Goal: Use online tool/utility

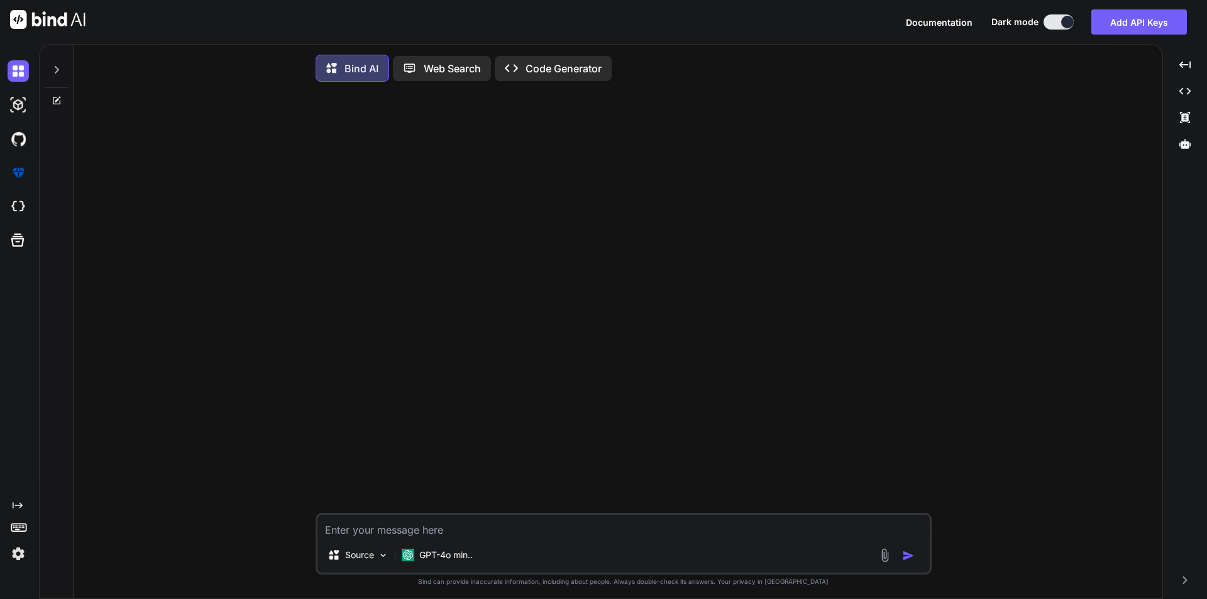
click at [437, 530] on textarea at bounding box center [624, 526] width 613 height 23
paste textarea "<!DOCTYPE html> <html lang="en"> <head> <meta charset="UTF-8"> <meta name="view…"
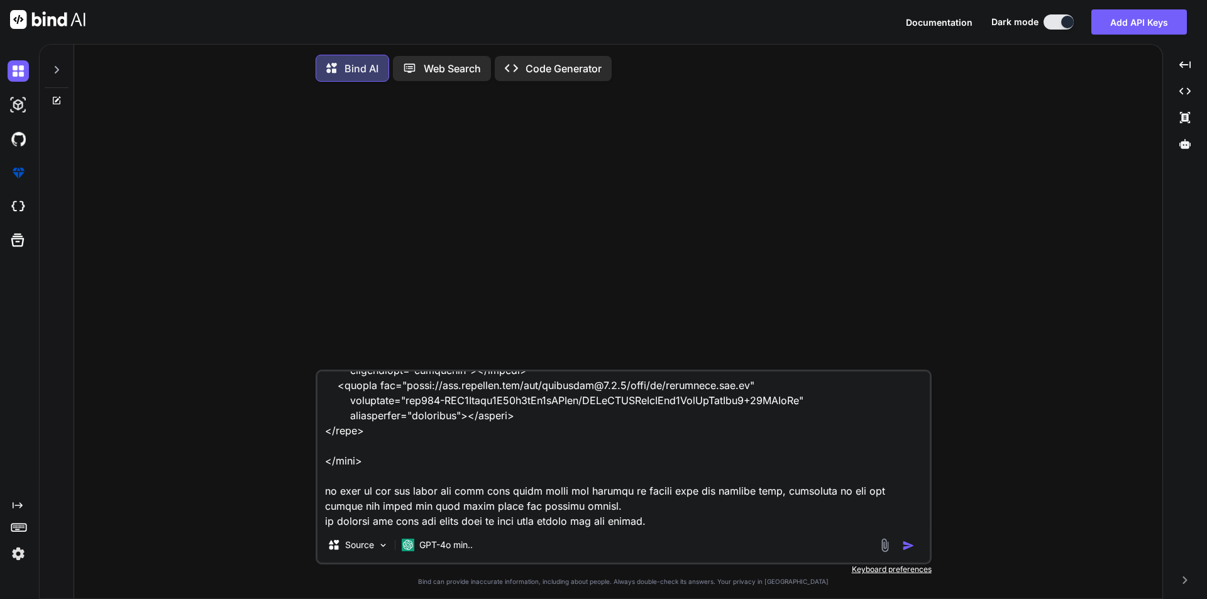
type textarea "<!DOCTYPE html> <html lang="en"> <head> <meta charset="UTF-8"> <meta name="view…"
click at [911, 543] on img "button" at bounding box center [908, 546] width 13 height 13
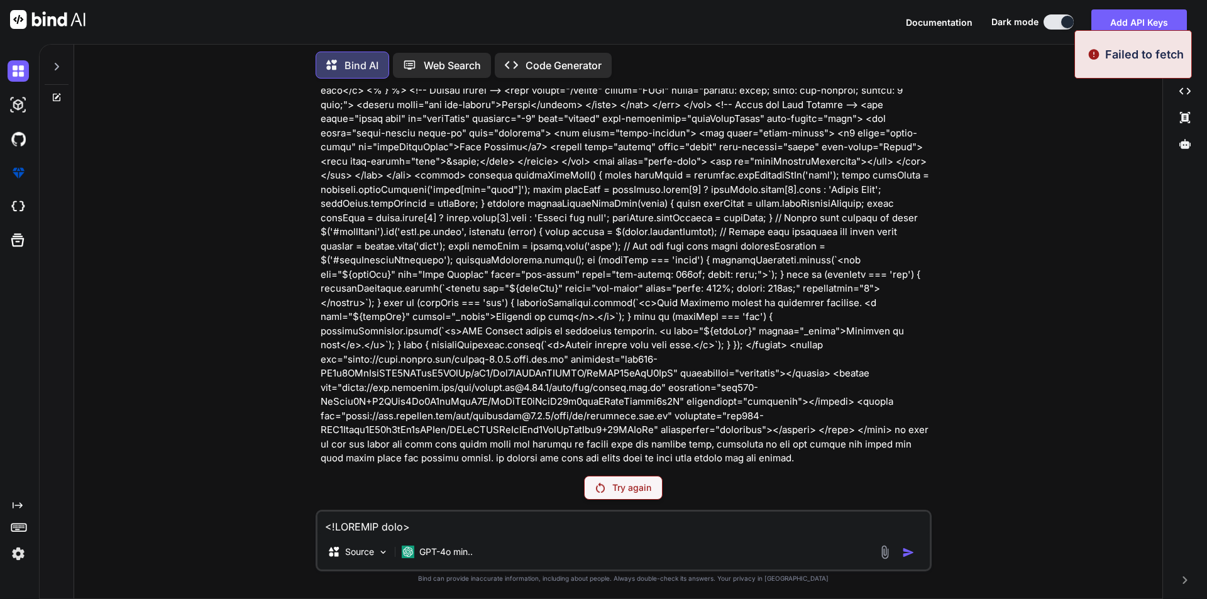
scroll to position [445, 0]
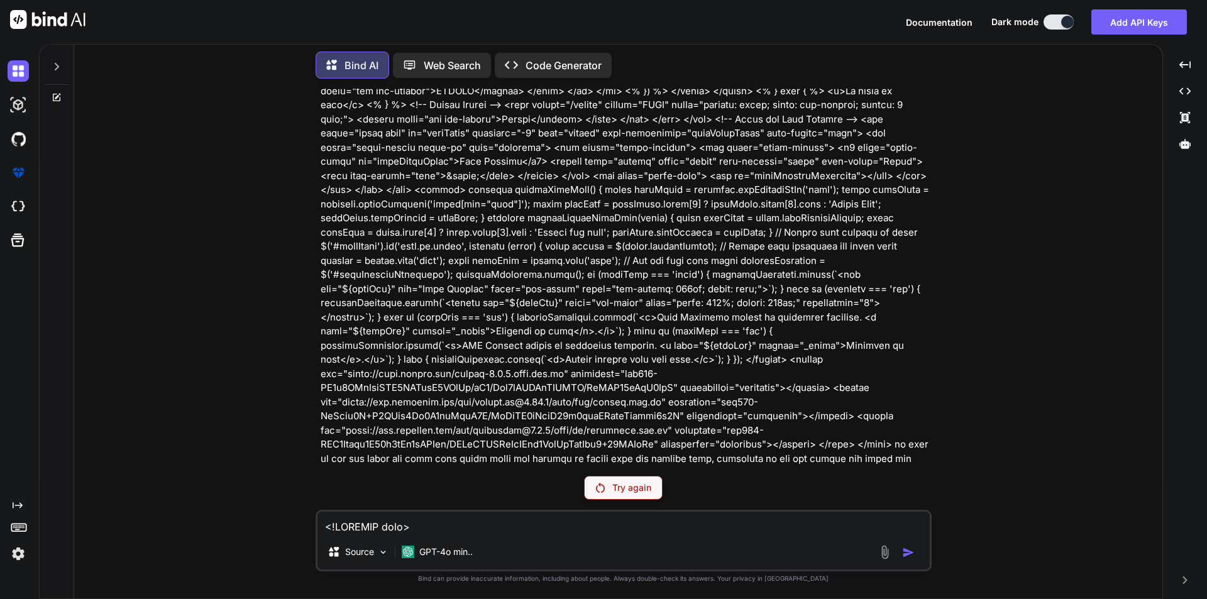
click at [647, 490] on p "Try again" at bounding box center [632, 488] width 39 height 13
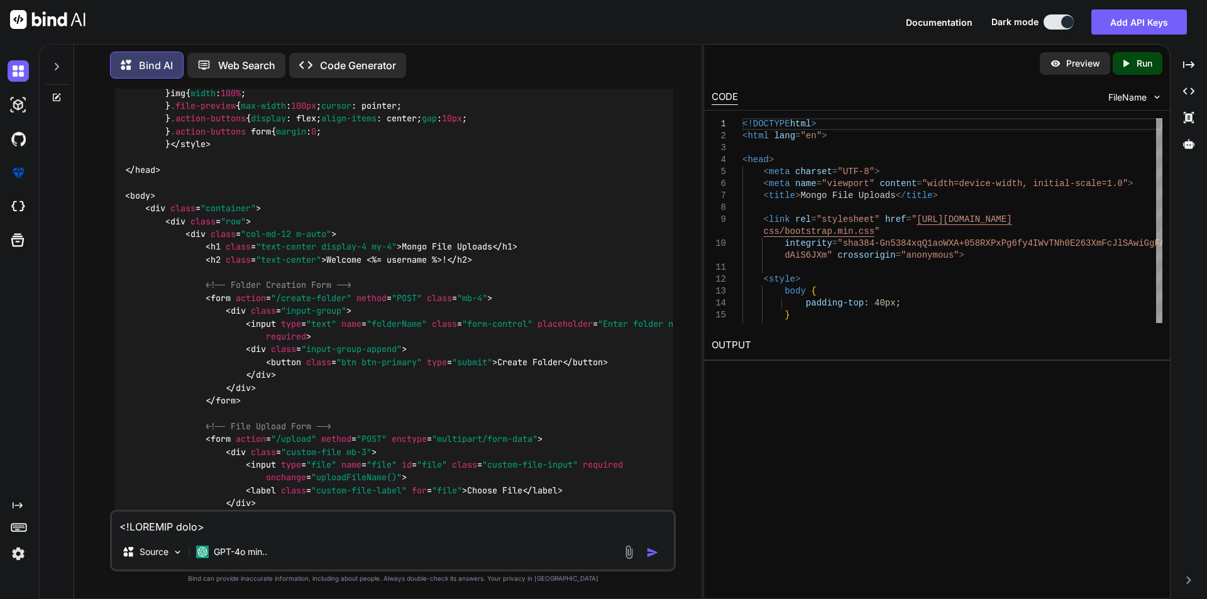
scroll to position [896, 0]
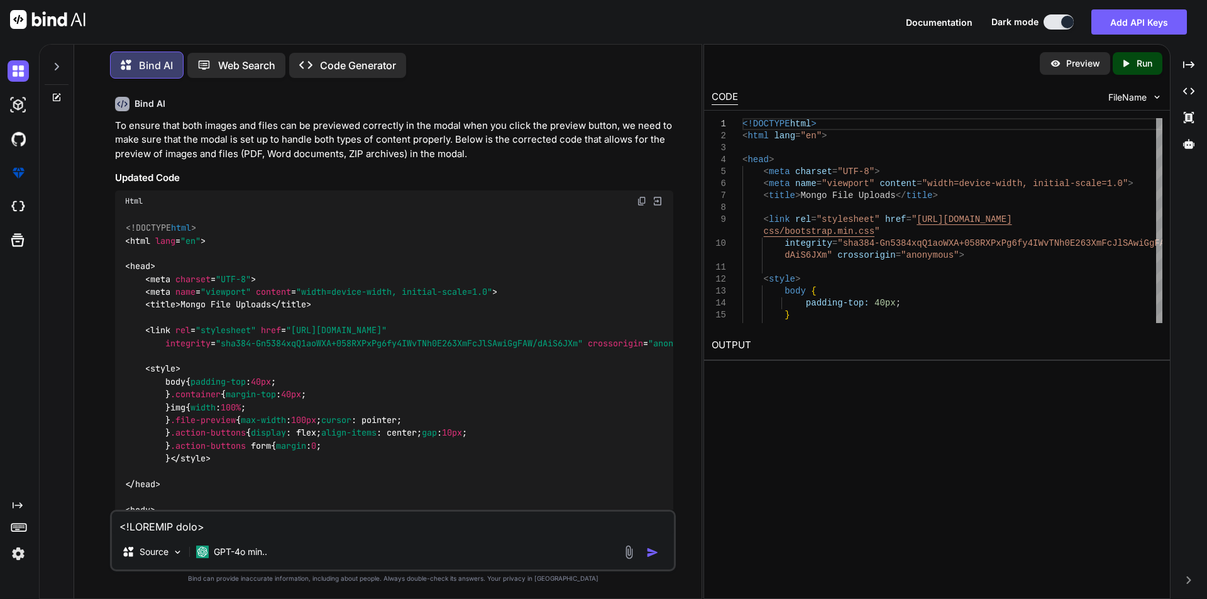
click at [640, 201] on img at bounding box center [642, 201] width 10 height 10
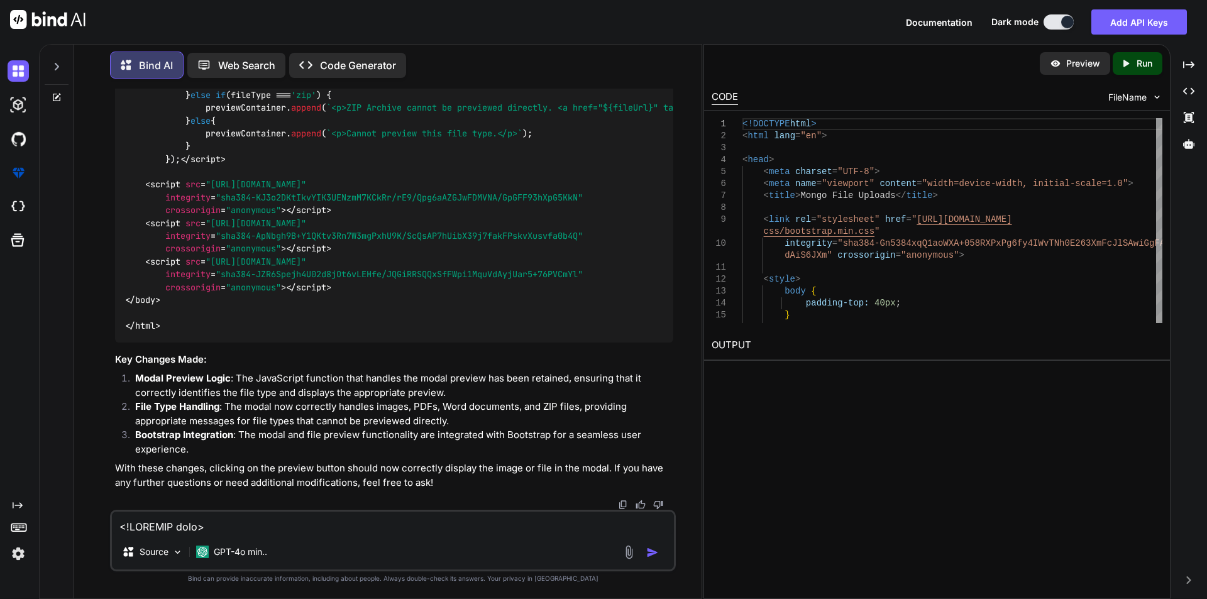
scroll to position [3429, 0]
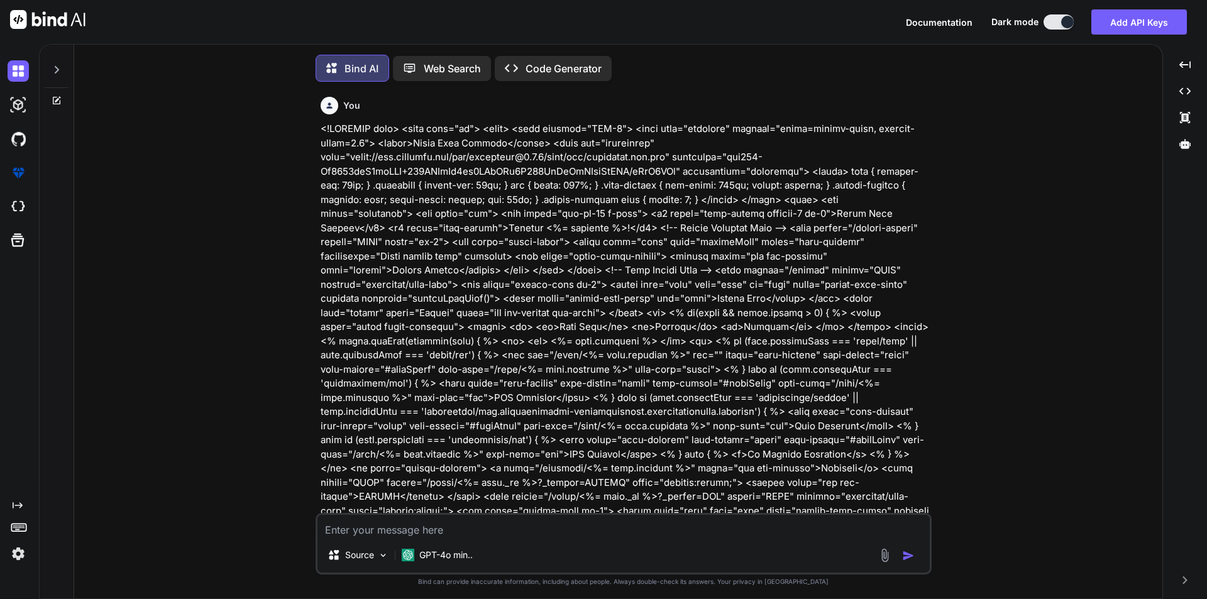
scroll to position [6, 0]
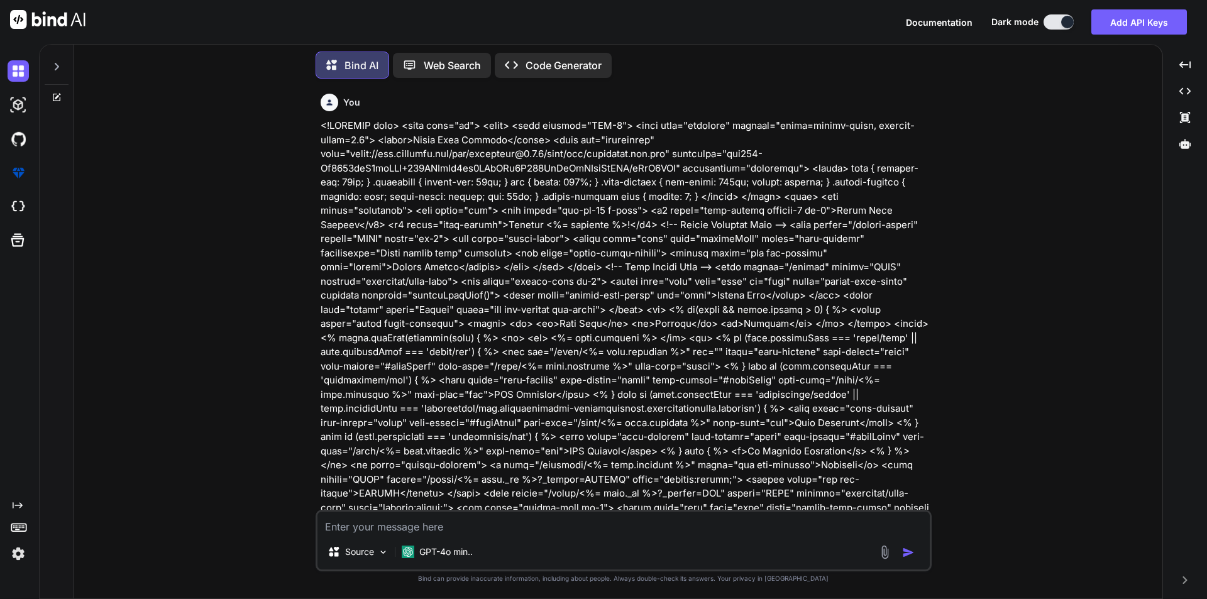
click at [53, 65] on icon at bounding box center [57, 67] width 10 height 10
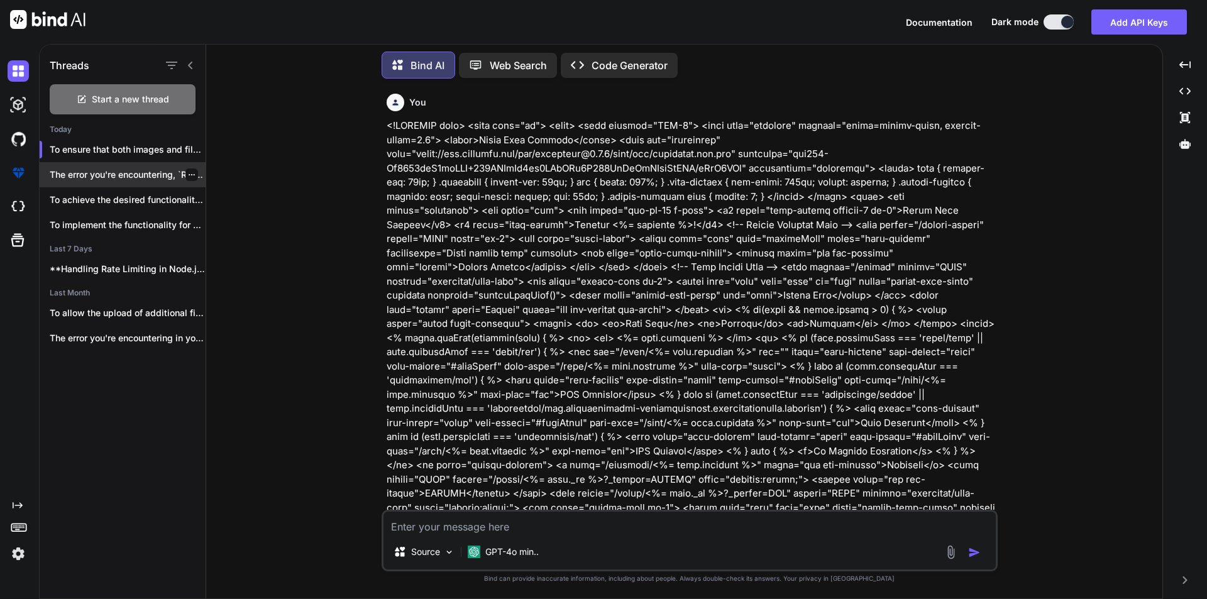
click at [122, 169] on p "The error you're encountering, `ReferenceError: folders is..." at bounding box center [128, 175] width 156 height 13
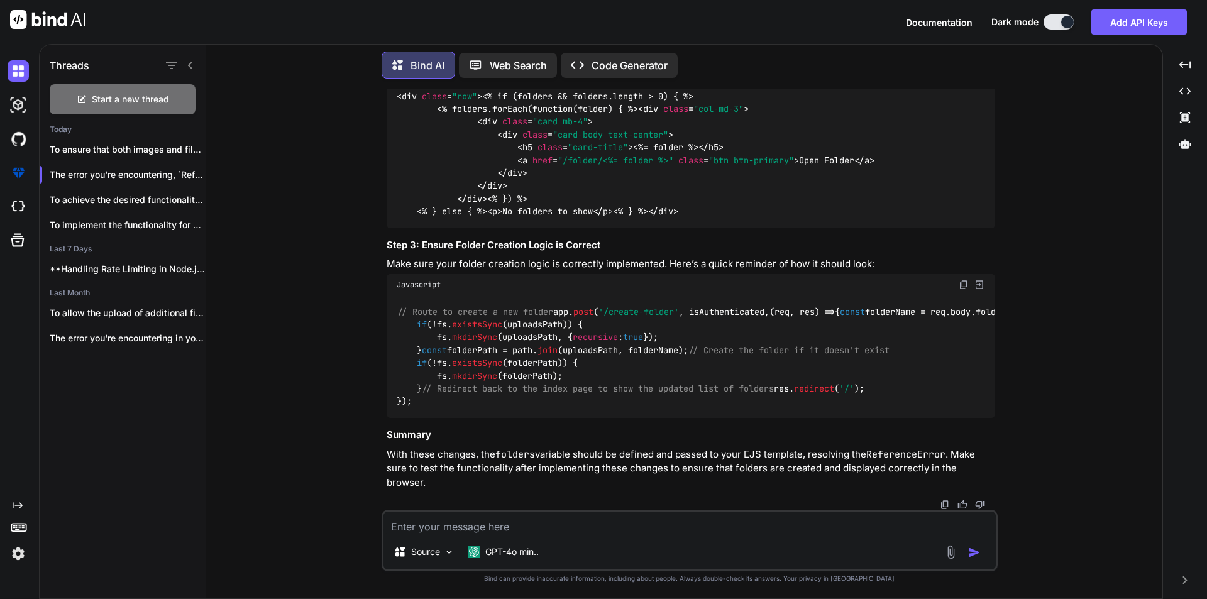
scroll to position [4524, 0]
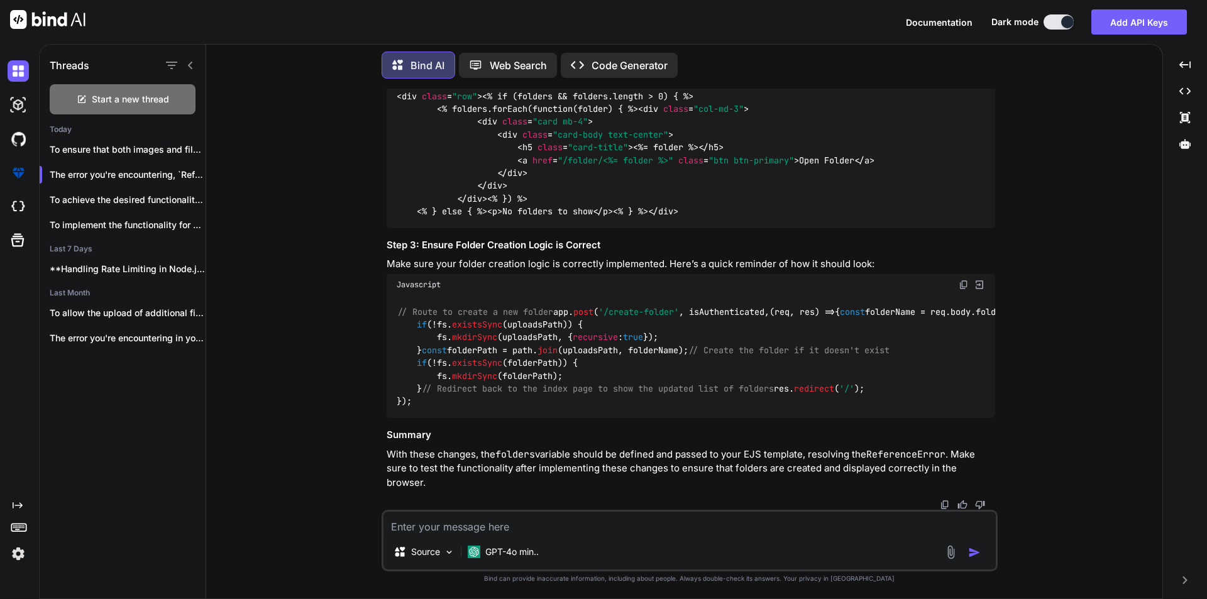
click at [967, 280] on img at bounding box center [964, 285] width 10 height 10
